Goal: Task Accomplishment & Management: Complete application form

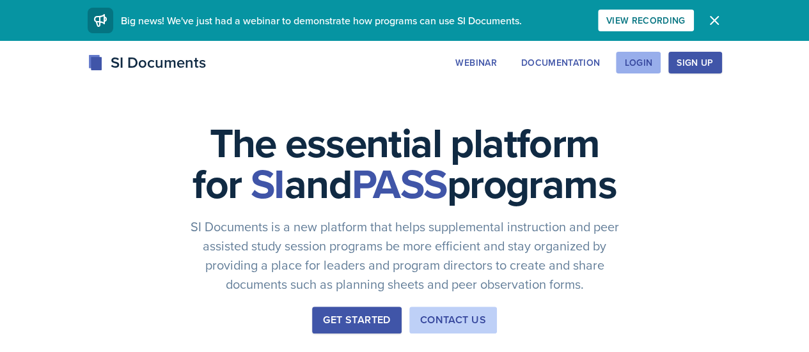
click at [660, 70] on button "Login" at bounding box center [638, 63] width 45 height 22
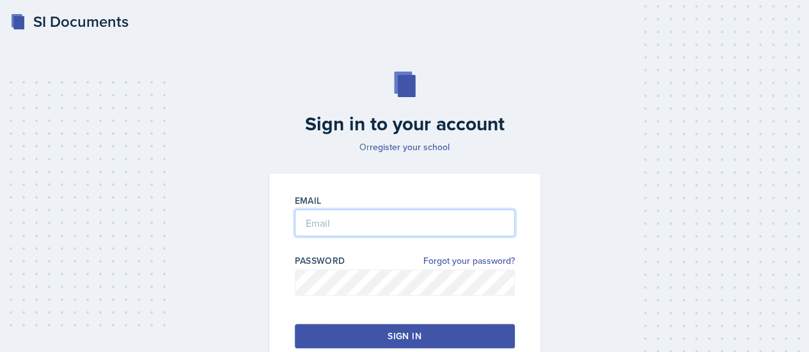
type input "[EMAIL_ADDRESS][DOMAIN_NAME]"
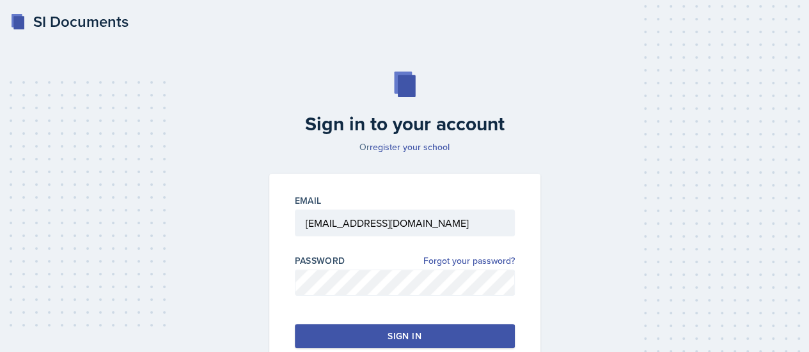
click at [383, 328] on button "Sign in" at bounding box center [405, 336] width 220 height 24
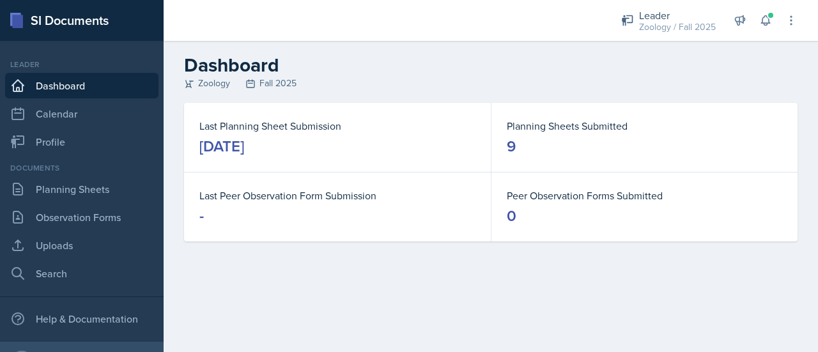
click at [78, 232] on div "Documents Planning Sheets Observation Forms Uploads Search" at bounding box center [81, 224] width 153 height 124
click at [78, 238] on link "Uploads" at bounding box center [81, 246] width 153 height 26
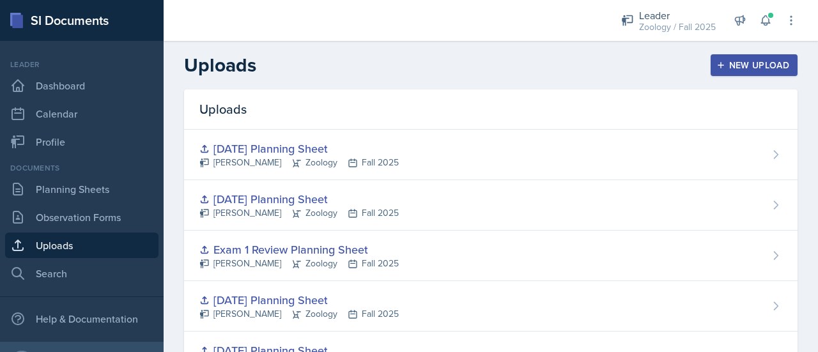
click at [752, 62] on div "New Upload" at bounding box center [754, 65] width 71 height 10
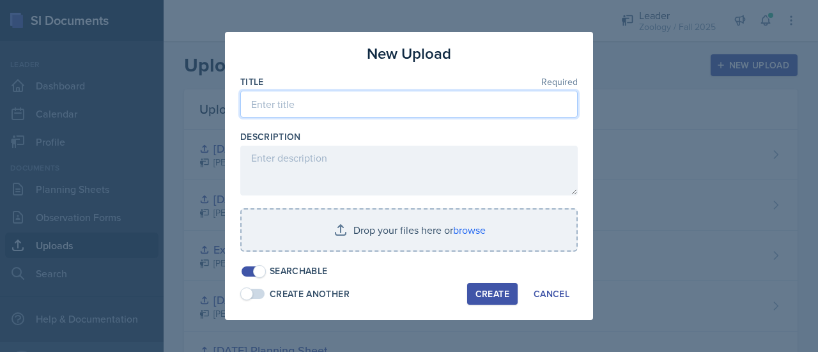
click at [414, 103] on input at bounding box center [408, 104] width 337 height 27
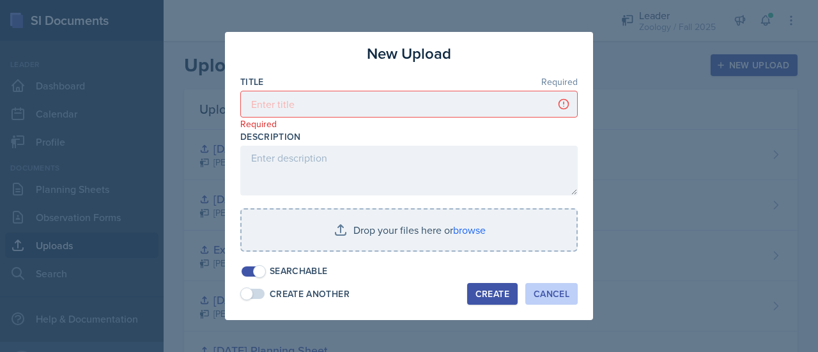
click at [568, 292] on div "Cancel" at bounding box center [552, 294] width 36 height 10
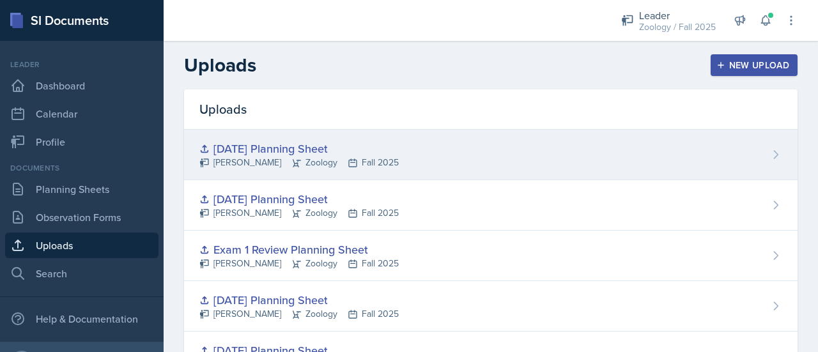
click at [458, 140] on div "[DATE] Planning Sheet [PERSON_NAME] Zoology Fall 2025" at bounding box center [491, 155] width 614 height 50
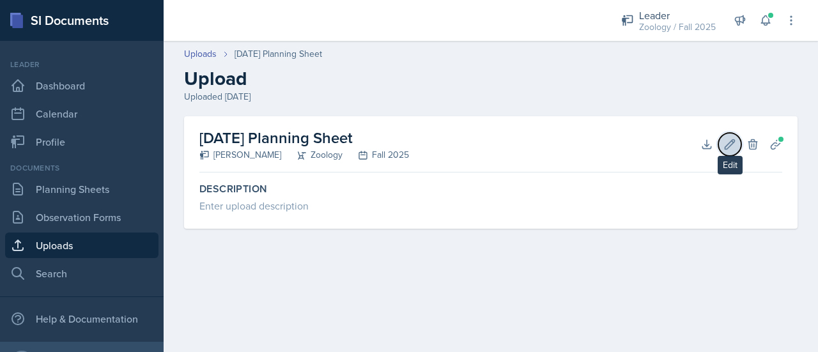
click at [725, 149] on icon at bounding box center [730, 144] width 10 height 10
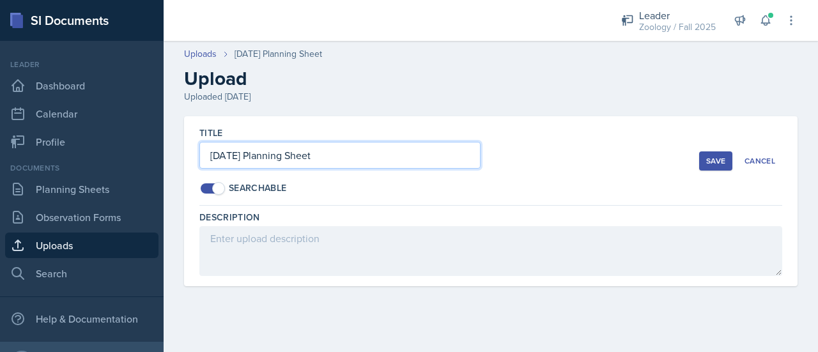
click at [226, 158] on input "[DATE] Planning Sheet" at bounding box center [339, 155] width 281 height 27
type input "[DATE] Planning Sheet"
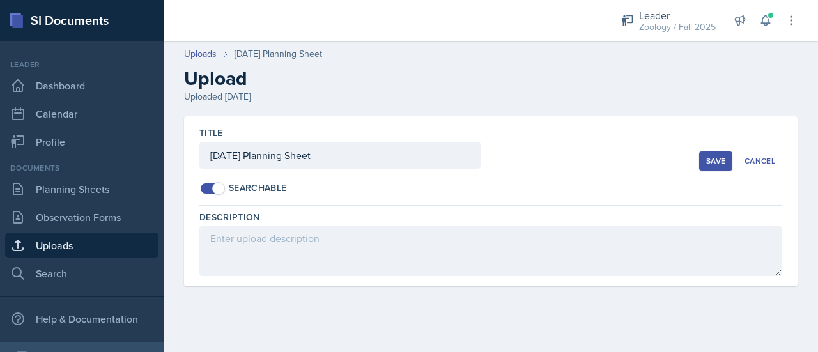
click at [717, 164] on div "Save" at bounding box center [715, 161] width 19 height 10
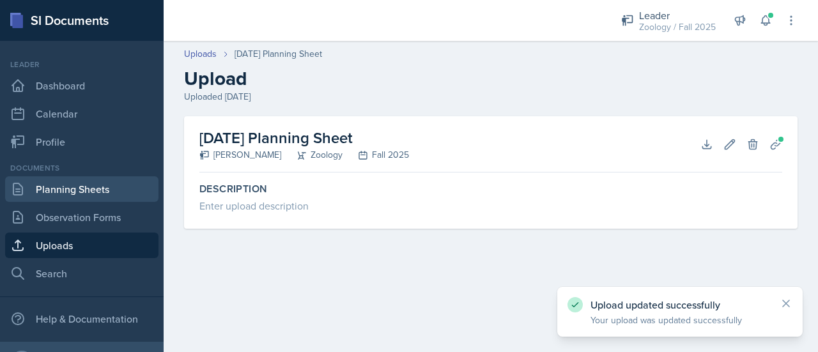
click at [107, 194] on link "Planning Sheets" at bounding box center [81, 189] width 153 height 26
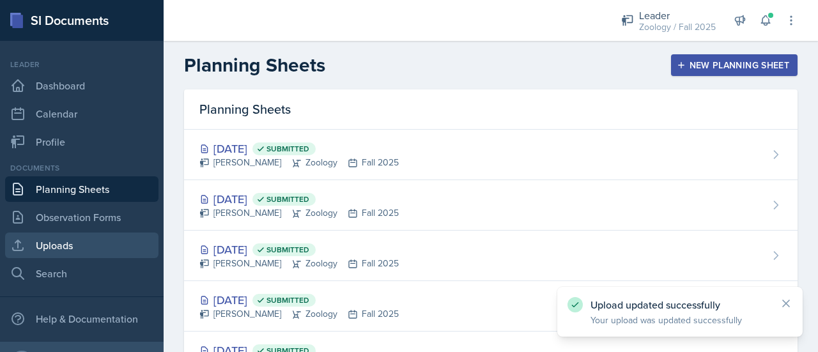
click at [75, 251] on link "Uploads" at bounding box center [81, 246] width 153 height 26
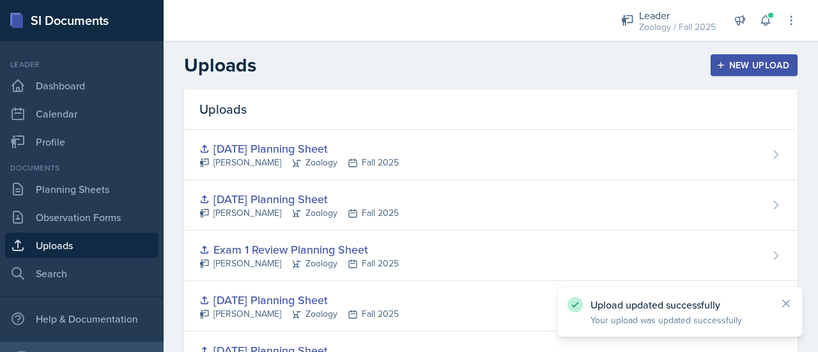
click at [754, 68] on div "New Upload" at bounding box center [754, 65] width 71 height 10
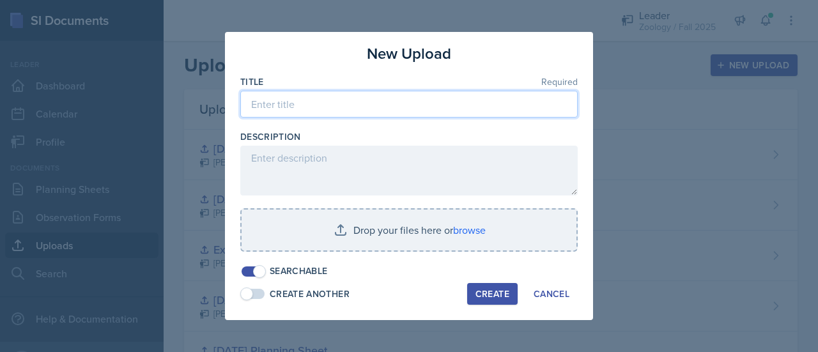
click at [353, 112] on input at bounding box center [408, 104] width 337 height 27
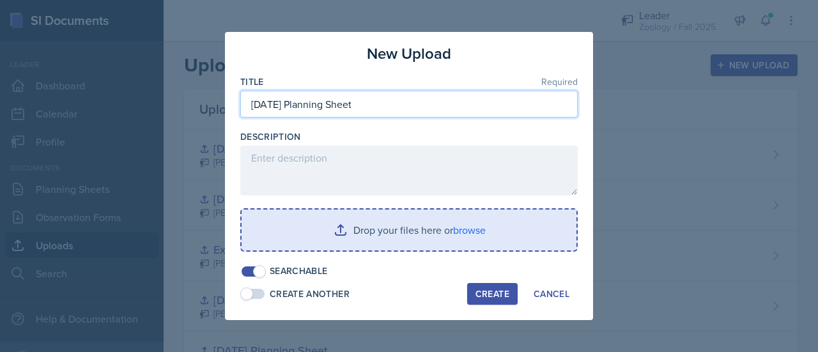
type input "[DATE] Planning Sheet"
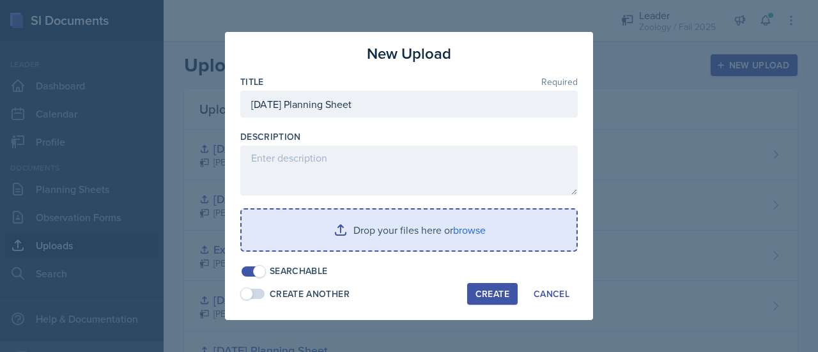
click at [360, 235] on input "file" at bounding box center [409, 230] width 335 height 41
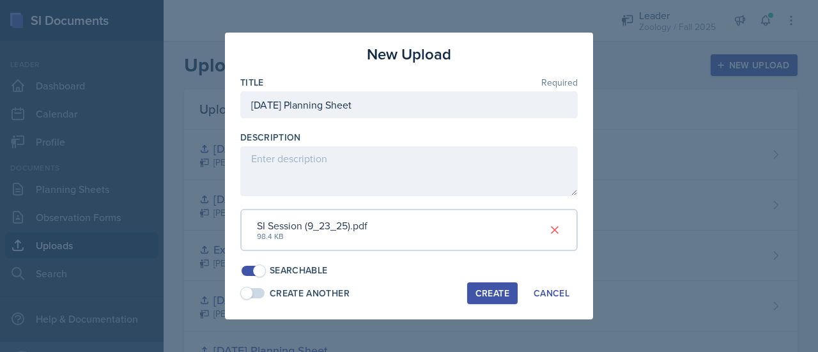
click at [493, 293] on div "Create" at bounding box center [493, 293] width 34 height 10
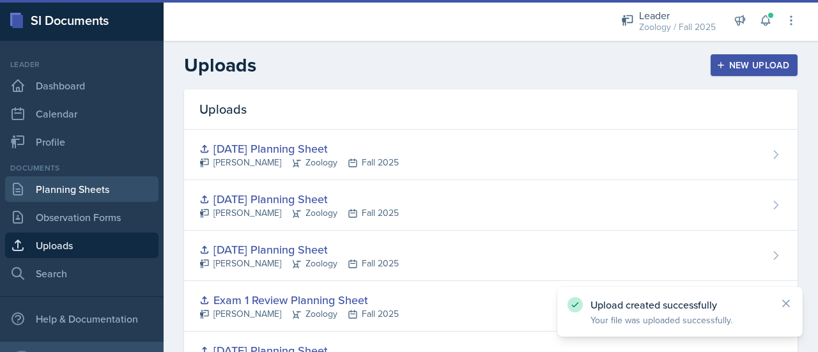
click at [87, 187] on link "Planning Sheets" at bounding box center [81, 189] width 153 height 26
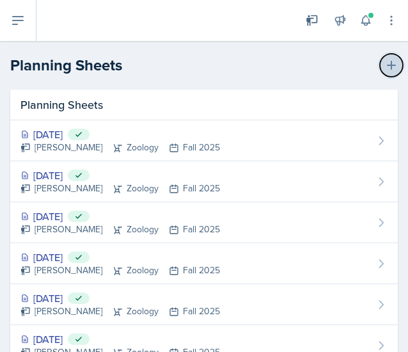
click at [383, 72] on button at bounding box center [391, 65] width 23 height 23
click at [380, 65] on button at bounding box center [391, 65] width 23 height 23
click at [386, 63] on icon at bounding box center [391, 65] width 13 height 13
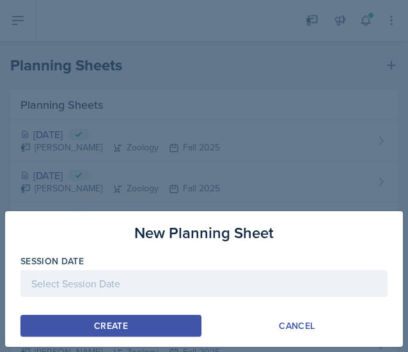
click at [204, 273] on div at bounding box center [203, 283] width 367 height 27
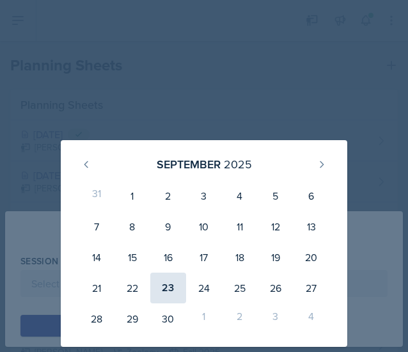
click at [157, 292] on div "23" at bounding box center [168, 287] width 36 height 31
type input "[DATE]"
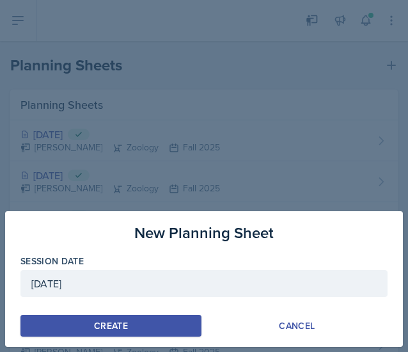
click at [138, 317] on button "Create" at bounding box center [110, 325] width 181 height 22
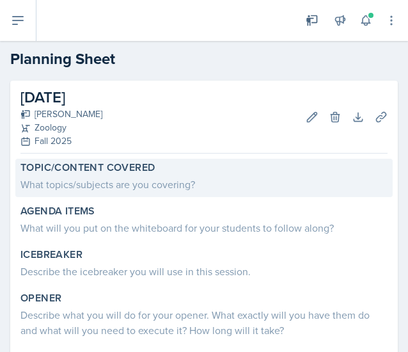
click at [88, 182] on div "What topics/subjects are you covering?" at bounding box center [203, 183] width 367 height 15
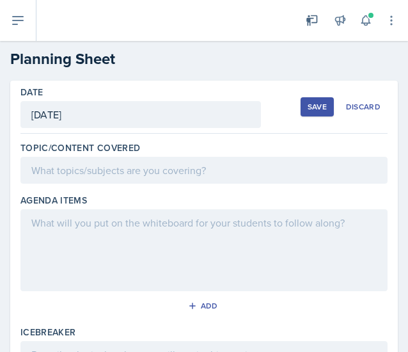
click at [83, 177] on div at bounding box center [203, 170] width 367 height 27
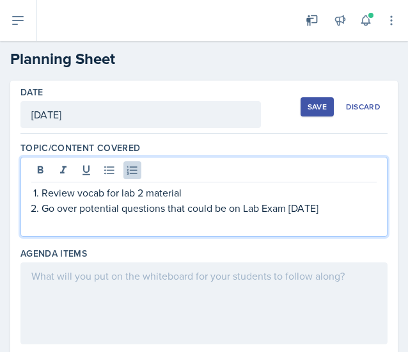
click at [56, 218] on p at bounding box center [203, 222] width 345 height 15
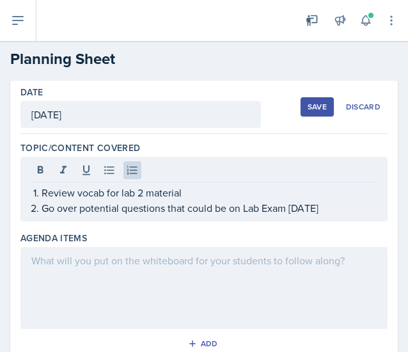
click at [46, 275] on div at bounding box center [203, 288] width 367 height 82
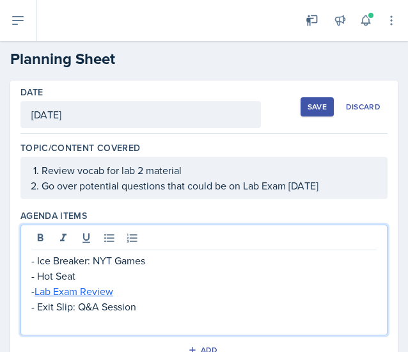
click at [59, 321] on p at bounding box center [203, 321] width 345 height 15
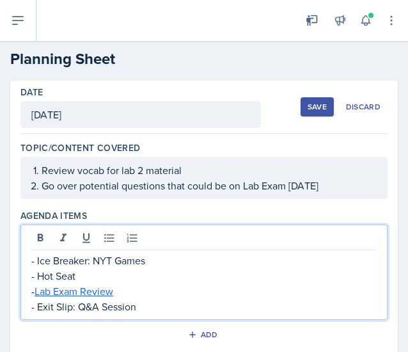
scroll to position [93, 0]
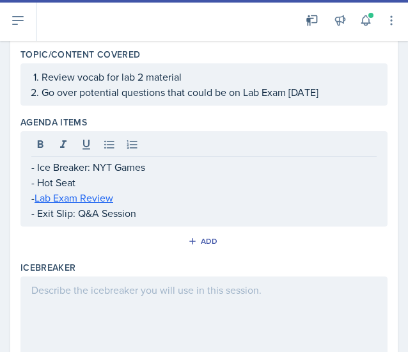
click at [75, 291] on div at bounding box center [203, 317] width 367 height 82
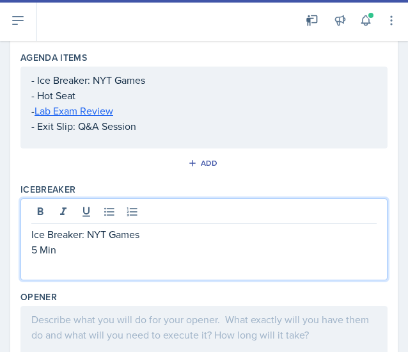
scroll to position [159, 0]
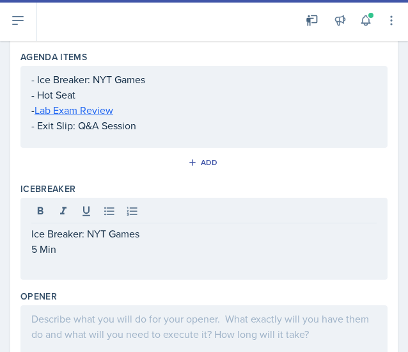
click at [57, 274] on div "Ice Breaker: NYT Games 5 Min" at bounding box center [203, 238] width 367 height 82
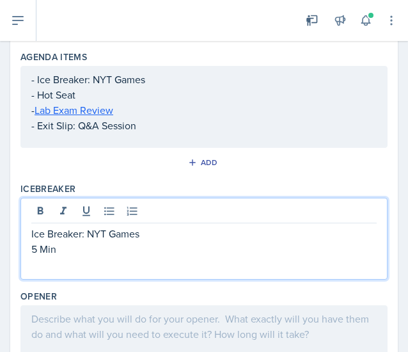
scroll to position [190, 0]
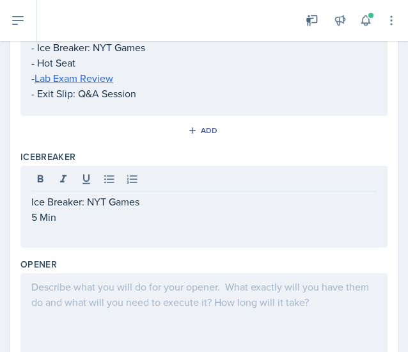
click at [127, 323] on div at bounding box center [203, 314] width 367 height 82
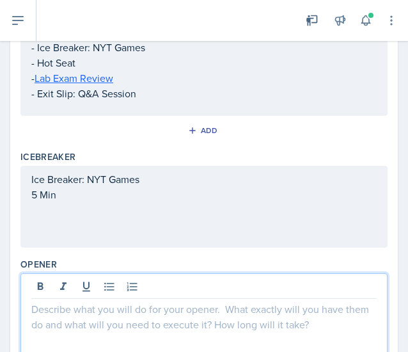
scroll to position [212, 0]
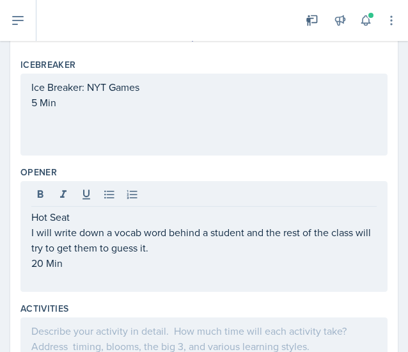
click at [154, 323] on p at bounding box center [203, 330] width 345 height 15
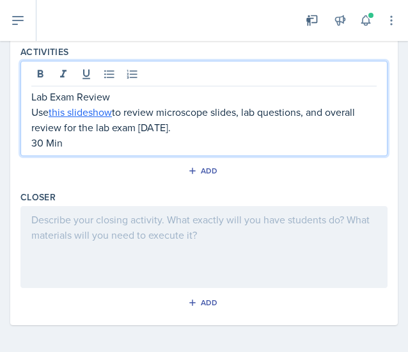
scroll to position [516, 0]
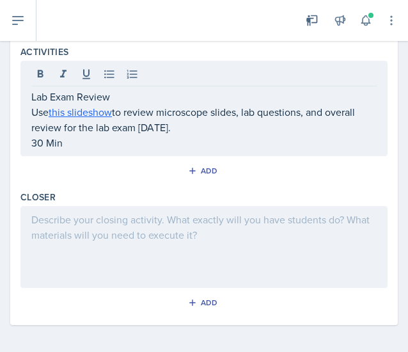
click at [122, 239] on div at bounding box center [203, 247] width 367 height 82
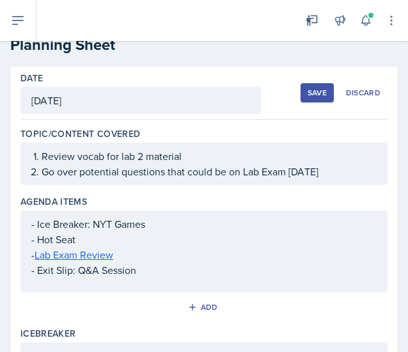
scroll to position [0, 0]
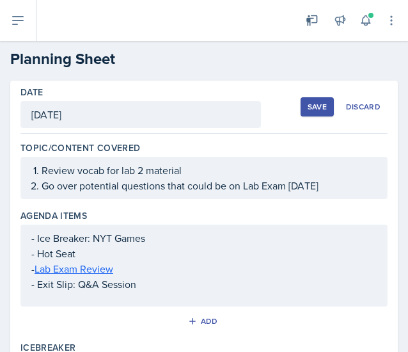
click at [307, 105] on div "Save" at bounding box center [316, 107] width 19 height 10
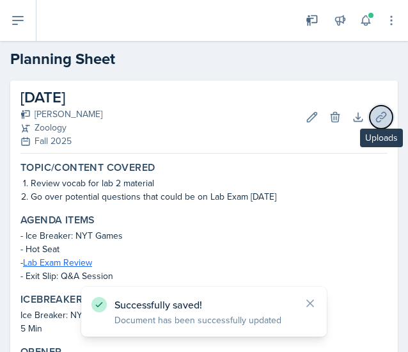
click at [375, 121] on icon at bounding box center [381, 117] width 13 height 13
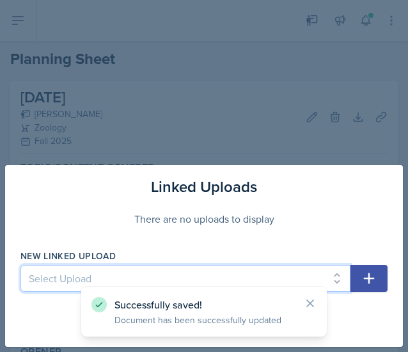
click at [116, 274] on select "Select Upload [DATE] Planning Sheet [DATE] Planning Sheet [DATE] Planning Sheet…" at bounding box center [185, 278] width 330 height 27
select select "0ae65222-541e-43ae-82cd-07d996b96818"
click at [20, 265] on select "Select Upload [DATE] Planning Sheet [DATE] Planning Sheet [DATE] Planning Sheet…" at bounding box center [185, 278] width 330 height 27
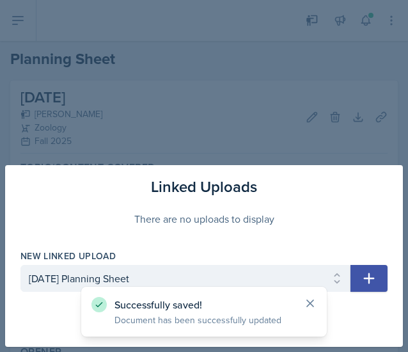
click at [310, 302] on icon at bounding box center [310, 303] width 6 height 6
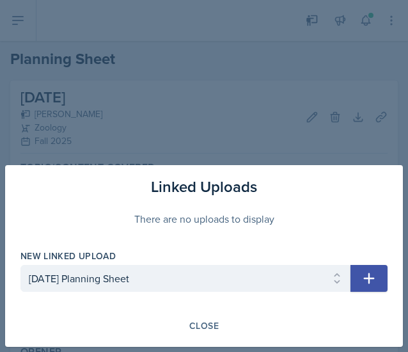
click at [376, 282] on icon "button" at bounding box center [368, 277] width 15 height 15
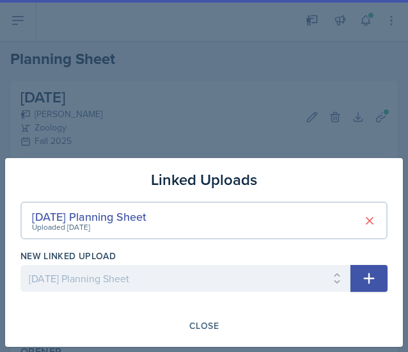
select select
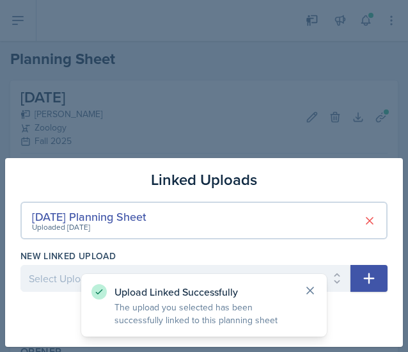
click at [310, 284] on icon at bounding box center [310, 290] width 13 height 13
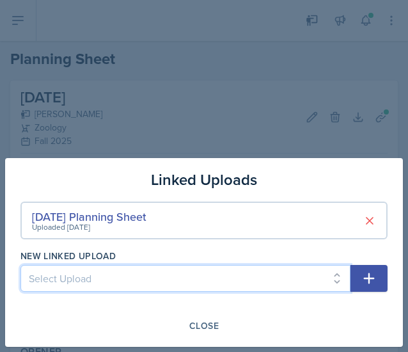
click at [313, 291] on select "Select Upload [DATE] Planning Sheet [DATE] Planning Sheet [DATE] Planning Sheet…" at bounding box center [185, 278] width 330 height 27
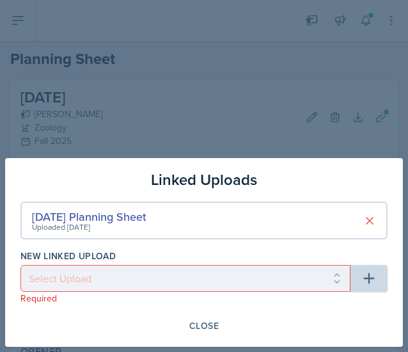
click at [263, 333] on div "Close" at bounding box center [203, 325] width 367 height 22
click at [207, 321] on div "Close" at bounding box center [203, 325] width 29 height 10
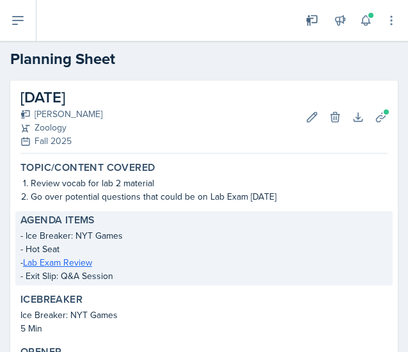
scroll to position [300, 0]
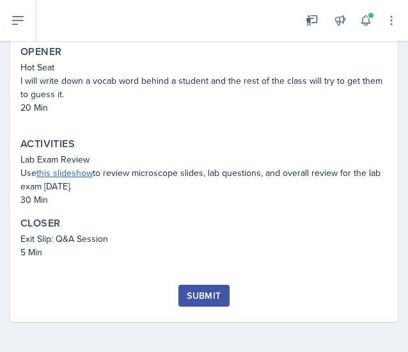
click at [210, 306] on div "Submit" at bounding box center [203, 302] width 367 height 37
click at [210, 291] on div "Submit" at bounding box center [204, 295] width 34 height 10
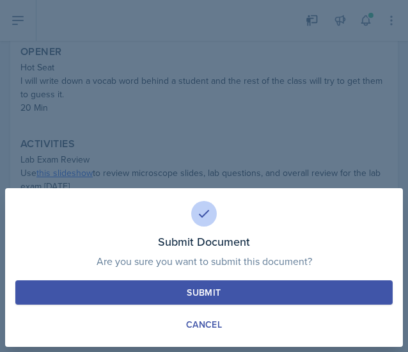
click at [235, 288] on button "Submit" at bounding box center [203, 292] width 377 height 24
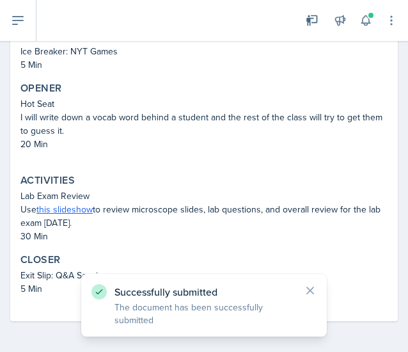
scroll to position [263, 0]
